Goal: Find specific page/section: Find specific page/section

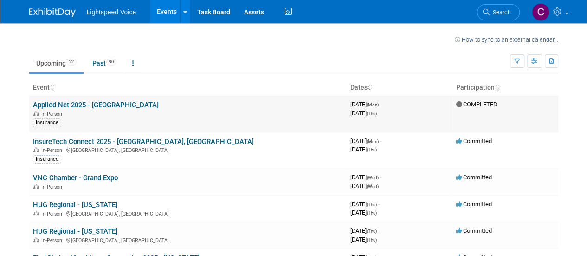
click at [102, 106] on link "Applied Net 2025 - [GEOGRAPHIC_DATA]" at bounding box center [96, 105] width 126 height 8
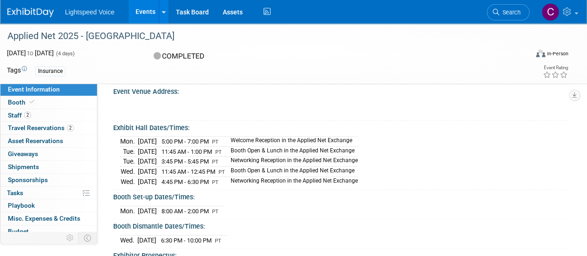
scroll to position [53, 0]
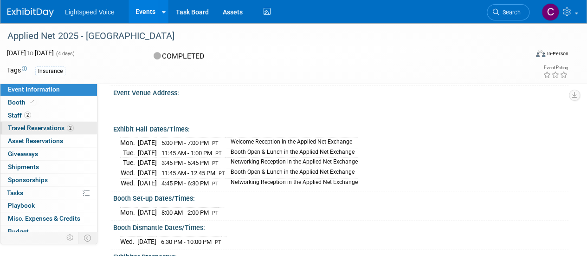
click at [39, 127] on span "Travel Reservations 2" at bounding box center [41, 127] width 66 height 7
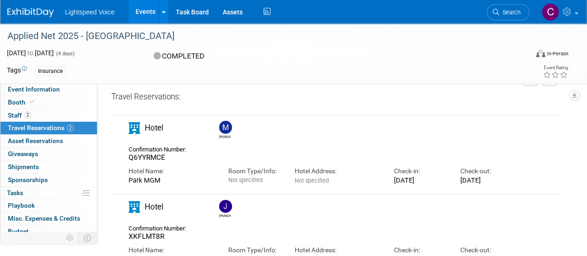
scroll to position [0, 0]
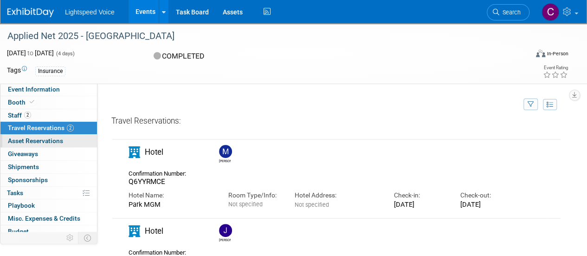
click at [58, 141] on span "Asset Reservations 0" at bounding box center [35, 140] width 55 height 7
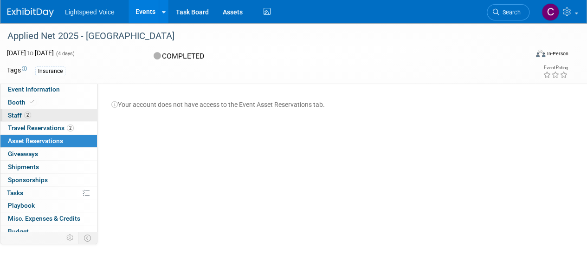
click at [26, 113] on span "2" at bounding box center [27, 114] width 7 height 7
